Goal: Information Seeking & Learning: Learn about a topic

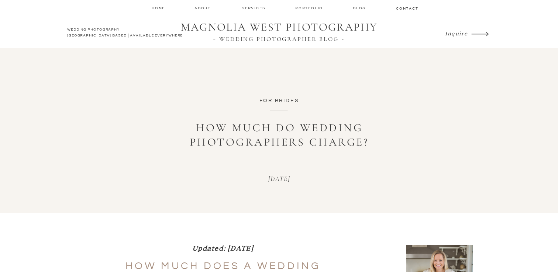
scroll to position [226, 0]
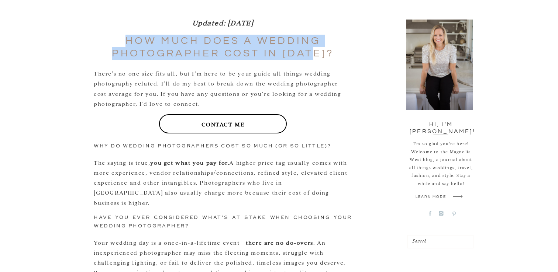
drag, startPoint x: 126, startPoint y: 35, endPoint x: 322, endPoint y: 55, distance: 197.1
click at [322, 55] on h2 "How much does a wedding photographer cost in 2025?" at bounding box center [223, 47] width 258 height 25
copy h2 "How much does a wedding photographer cost in 2025"
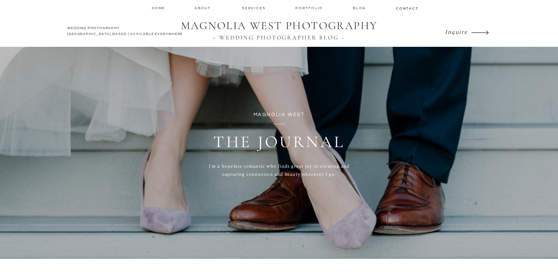
scroll to position [584, 0]
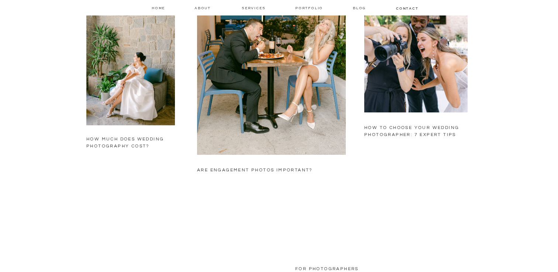
scroll to position [638, 0]
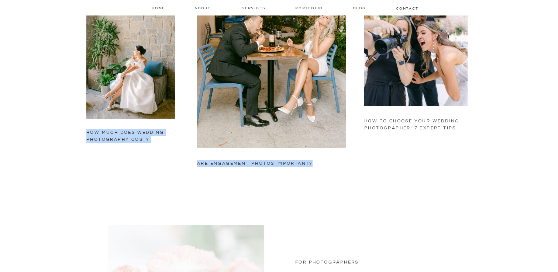
drag, startPoint x: 194, startPoint y: 164, endPoint x: 343, endPoint y: 165, distance: 148.8
click at [325, 163] on h2 "are engagement photos important?" at bounding box center [270, 174] width 147 height 29
click at [340, 183] on h2 "are engagement photos important?" at bounding box center [270, 174] width 147 height 29
